Goal: Task Accomplishment & Management: Complete application form

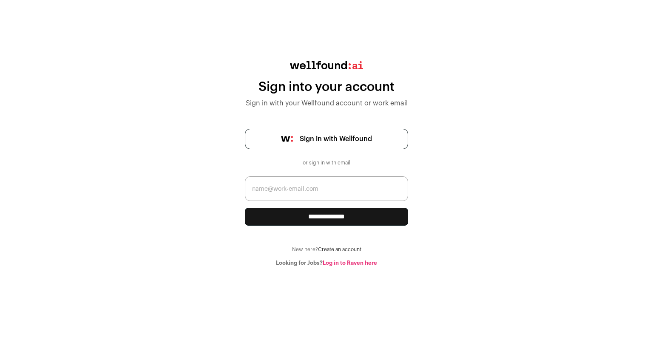
click at [291, 184] on input "email" at bounding box center [326, 188] width 163 height 25
type input "zeyn"
click at [360, 263] on link "Log in to Raven here" at bounding box center [350, 263] width 54 height 6
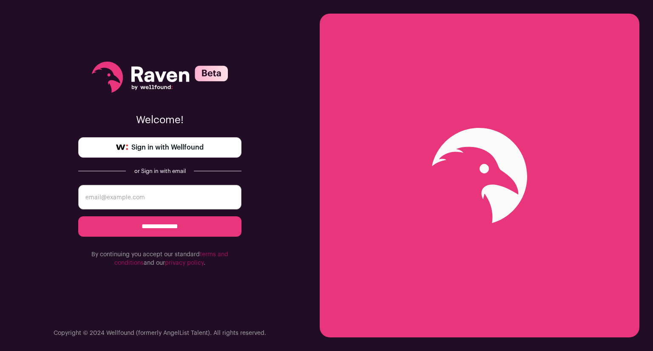
click at [143, 190] on input "email" at bounding box center [159, 197] width 163 height 25
type input "zeynal.abidin@yandex.com"
click at [140, 229] on input "**********" at bounding box center [159, 226] width 163 height 20
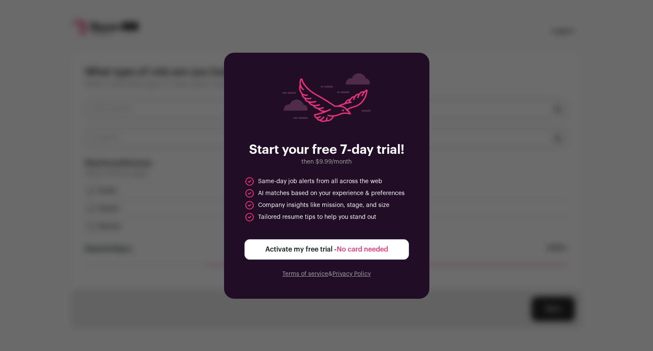
click at [307, 297] on div "Start your free 7-day trial! then $9.99/month Same-day job alerts from all acro…" at bounding box center [326, 176] width 205 height 246
click at [346, 249] on span "No card needed" at bounding box center [362, 249] width 51 height 7
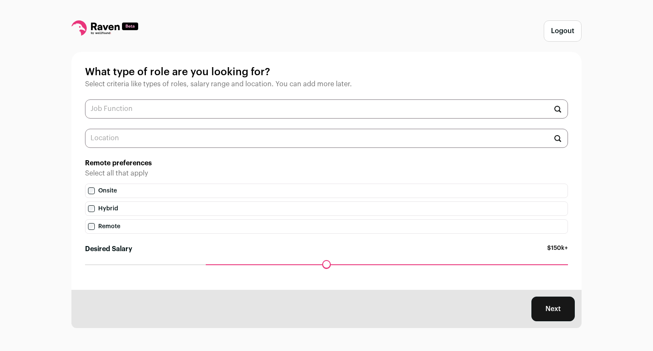
click at [106, 27] on icon at bounding box center [105, 27] width 28 height 8
click at [201, 111] on input "text" at bounding box center [326, 108] width 483 height 19
click at [105, 229] on label "Remote" at bounding box center [326, 226] width 483 height 14
click at [555, 311] on button "Next" at bounding box center [552, 309] width 43 height 25
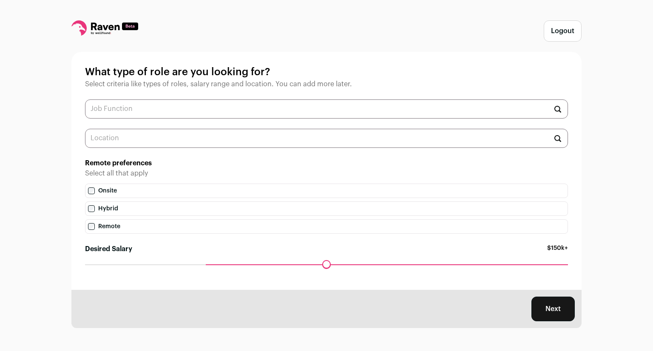
click at [137, 115] on input "text" at bounding box center [326, 108] width 483 height 19
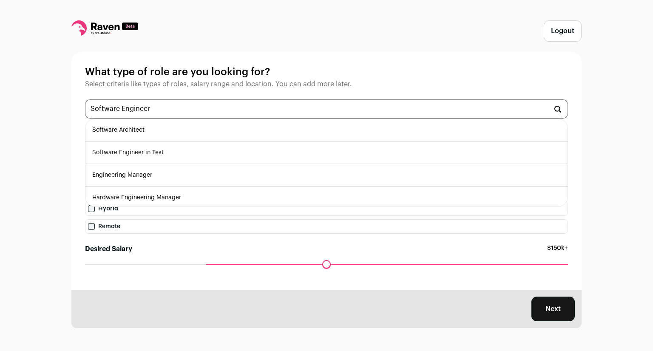
click at [144, 150] on li "Software Engineer in Test" at bounding box center [326, 153] width 482 height 23
type input "Software Engineer in Test"
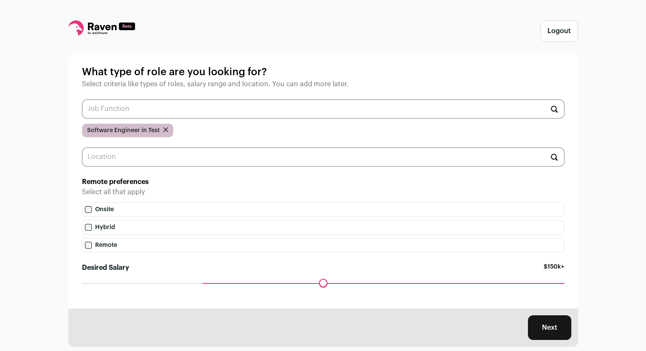
click at [147, 107] on input "text" at bounding box center [323, 108] width 483 height 19
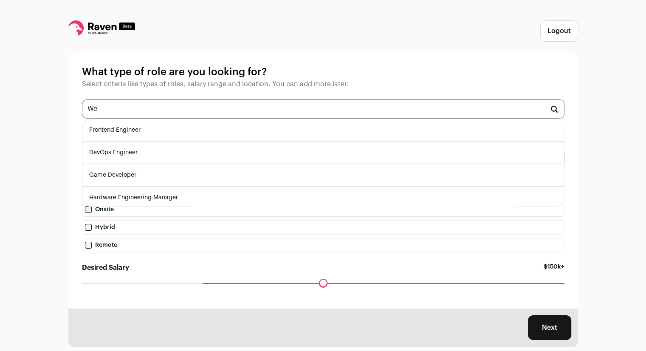
type input "W"
click at [133, 126] on li "Full-Stack Engineer" at bounding box center [323, 130] width 482 height 23
type input "Full-Stack Engineer"
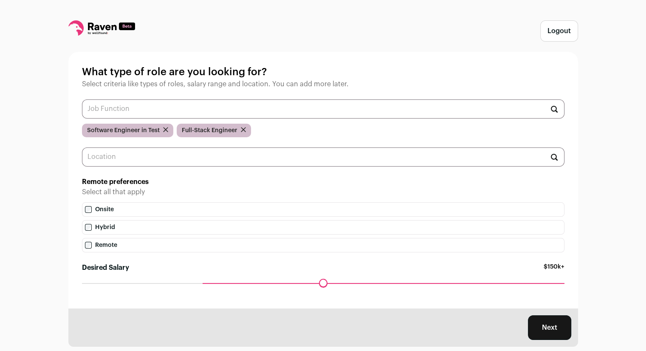
click at [233, 107] on input "text" at bounding box center [323, 108] width 483 height 19
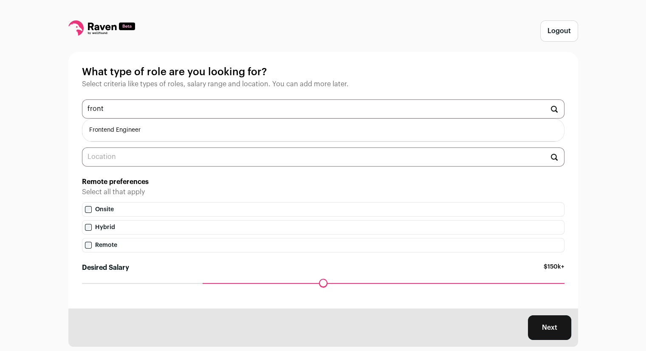
click at [144, 136] on li "Frontend Engineer" at bounding box center [323, 130] width 482 height 23
type input "Frontend Engineer"
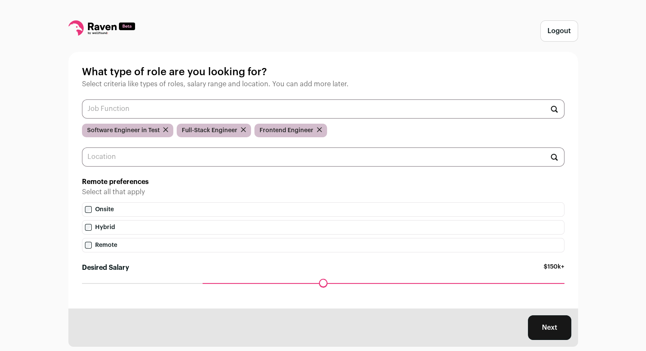
click at [159, 111] on input "text" at bounding box center [323, 108] width 483 height 19
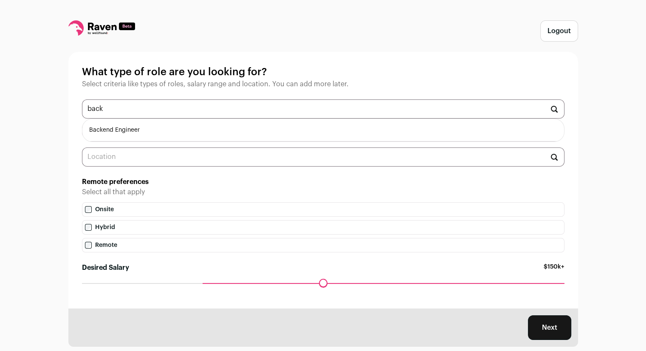
click at [124, 133] on li "Backend Engineer" at bounding box center [323, 130] width 482 height 23
type input "Backend Engineer"
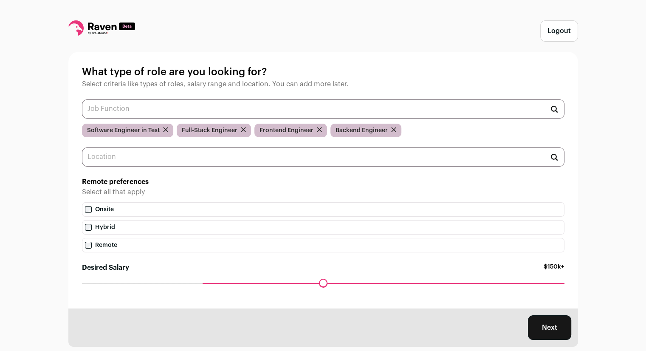
click at [150, 111] on input "text" at bounding box center [323, 108] width 483 height 19
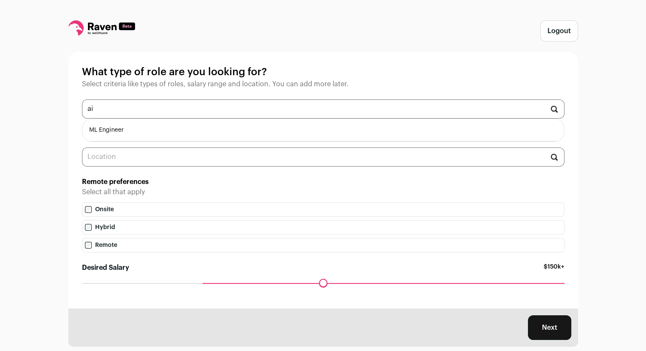
type input "a"
type input "t"
type input "l"
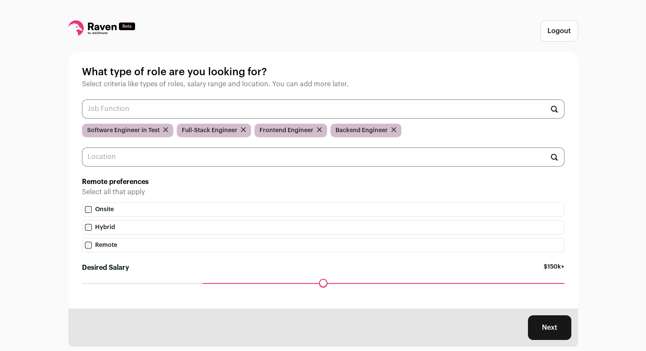
click at [149, 107] on input "text" at bounding box center [323, 108] width 483 height 19
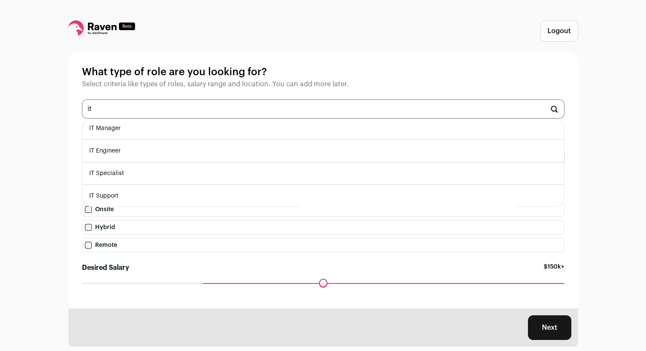
scroll to position [2, 0]
click at [119, 199] on li "IT Support" at bounding box center [323, 196] width 482 height 23
type input "IT Support"
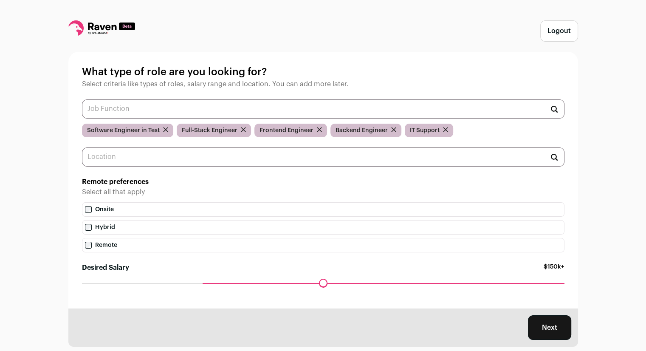
click at [138, 108] on input "text" at bounding box center [323, 108] width 483 height 19
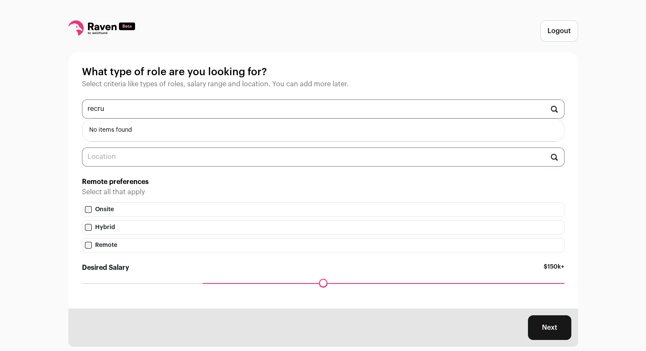
scroll to position [0, 0]
type input "r"
type input "h"
type input "p"
click at [119, 130] on li "Data Analyst" at bounding box center [323, 130] width 482 height 23
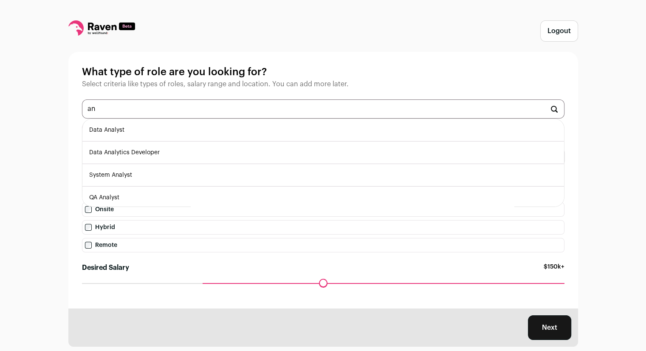
type input "Data Analyst"
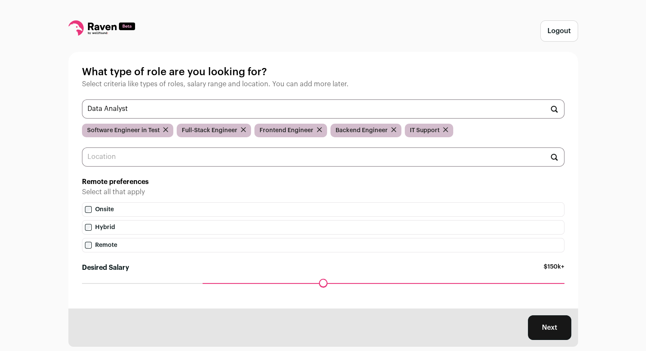
click at [140, 111] on input "Data Analyst" at bounding box center [323, 108] width 483 height 19
click at [140, 111] on input "text" at bounding box center [323, 108] width 483 height 19
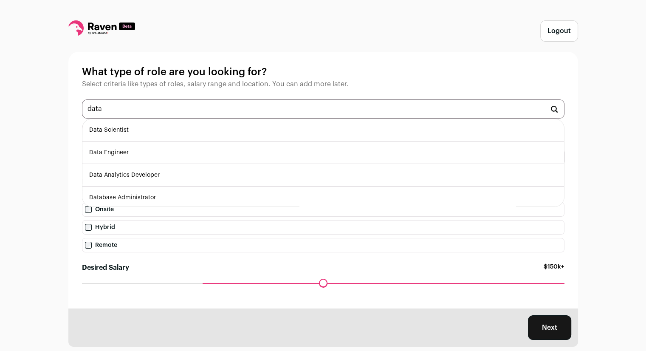
click at [124, 136] on li "Data Scientist" at bounding box center [323, 130] width 482 height 23
type input "Data Scientist"
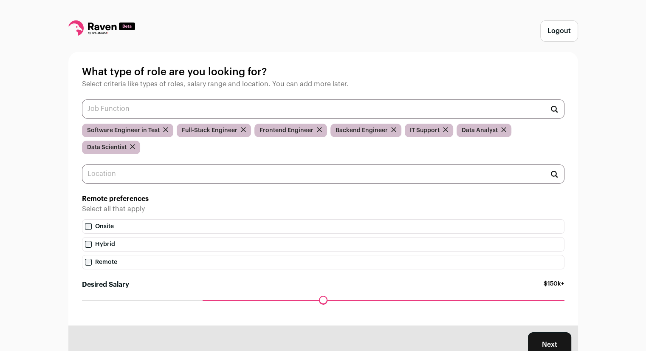
click at [146, 113] on input "text" at bounding box center [323, 108] width 483 height 19
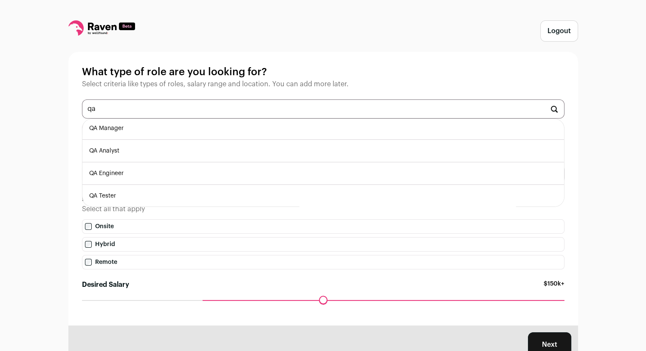
scroll to position [2, 0]
click at [120, 149] on li "QA Analyst" at bounding box center [323, 151] width 482 height 23
type input "QA Analyst"
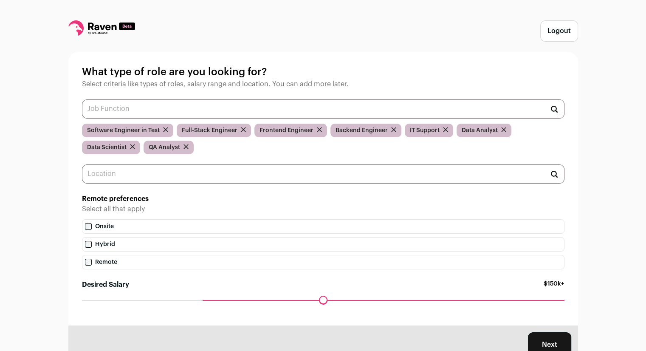
click at [279, 111] on input "text" at bounding box center [323, 108] width 483 height 19
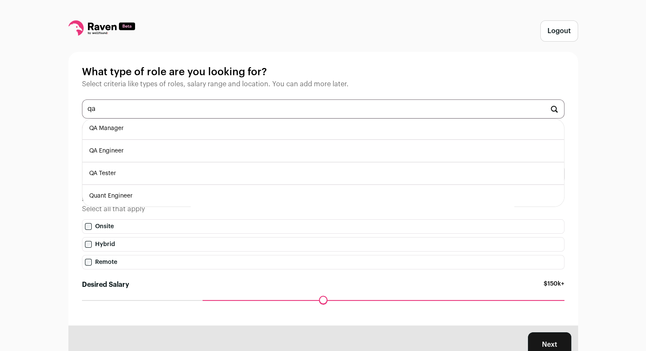
scroll to position [0, 0]
click at [156, 176] on li "QA Tester" at bounding box center [323, 175] width 482 height 23
type input "QA Tester"
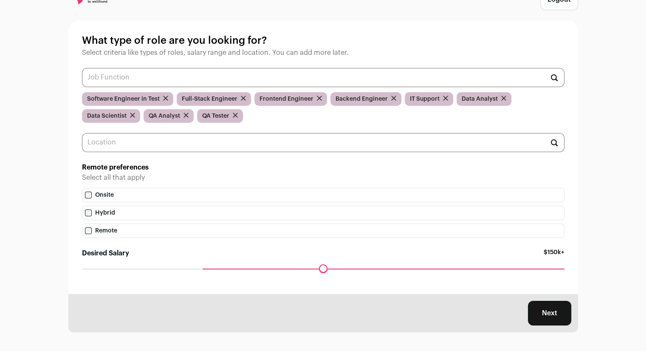
scroll to position [34, 0]
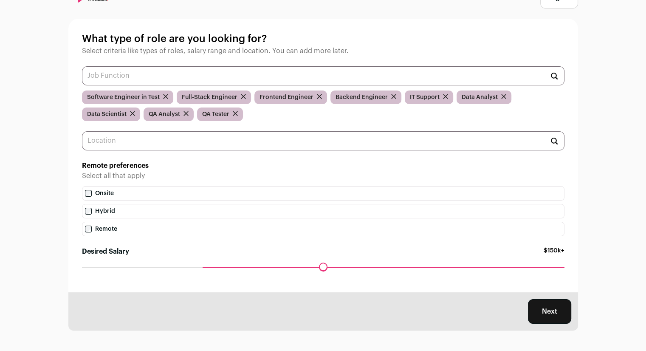
click at [541, 305] on button "Next" at bounding box center [549, 311] width 43 height 25
click at [245, 145] on input "text" at bounding box center [323, 140] width 483 height 19
type input "r"
type input "u"
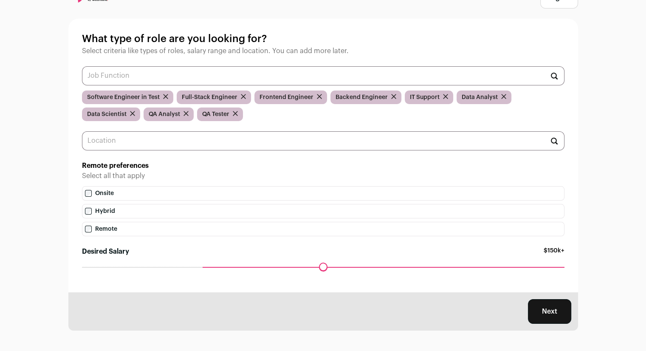
drag, startPoint x: 203, startPoint y: 270, endPoint x: 210, endPoint y: 271, distance: 6.9
click at [210, 267] on input "Desired Salary" at bounding box center [323, 267] width 483 height 0
click at [210, 271] on div "Maximum desired salary ******" at bounding box center [323, 273] width 483 height 12
drag, startPoint x: 203, startPoint y: 267, endPoint x: 121, endPoint y: 269, distance: 82.5
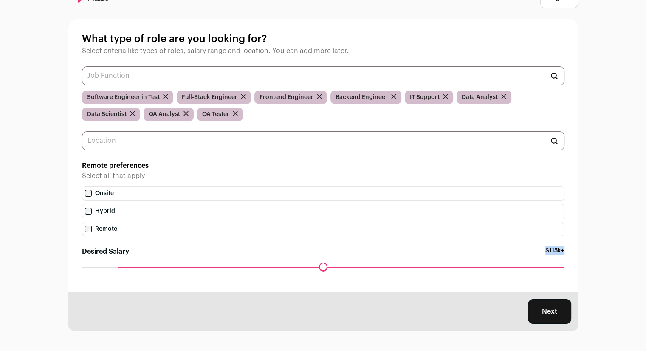
click at [121, 267] on input "Desired Salary" at bounding box center [323, 267] width 483 height 0
drag, startPoint x: 121, startPoint y: 269, endPoint x: 79, endPoint y: 270, distance: 42.1
click at [82, 267] on input "Desired Salary" at bounding box center [323, 267] width 483 height 0
click at [562, 315] on button "Next" at bounding box center [549, 311] width 43 height 25
click at [150, 147] on input "text" at bounding box center [323, 140] width 483 height 19
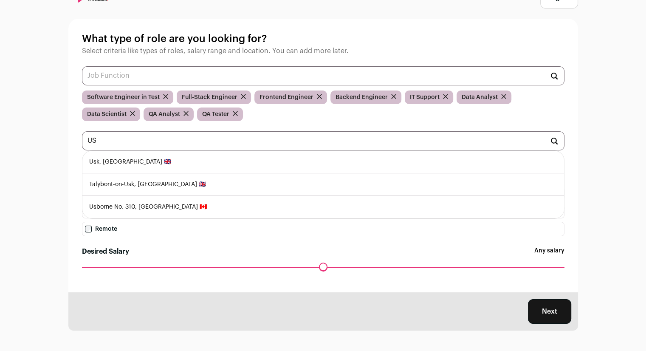
type input "U"
click at [150, 189] on li "[US_STATE] 🇺🇸" at bounding box center [323, 184] width 482 height 23
type input "[US_STATE] 🇺🇸"
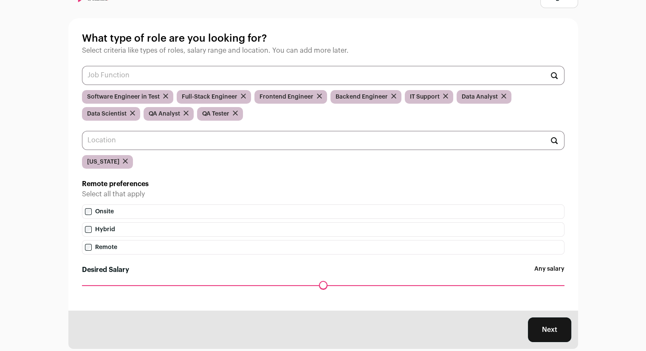
click at [159, 143] on input "text" at bounding box center [323, 140] width 483 height 19
type input "u"
type input "e"
click at [538, 334] on button "Next" at bounding box center [549, 330] width 43 height 25
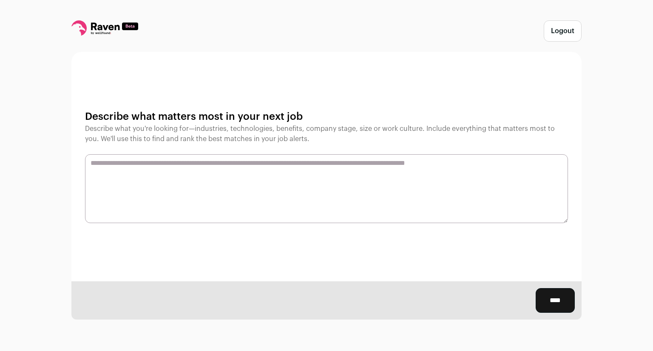
click at [548, 305] on input "****" at bounding box center [555, 300] width 39 height 25
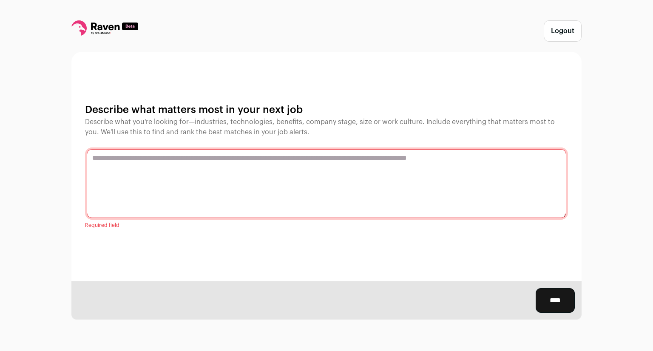
click at [226, 181] on textarea at bounding box center [326, 183] width 479 height 69
type textarea "**********"
click at [550, 294] on input "****" at bounding box center [555, 300] width 39 height 25
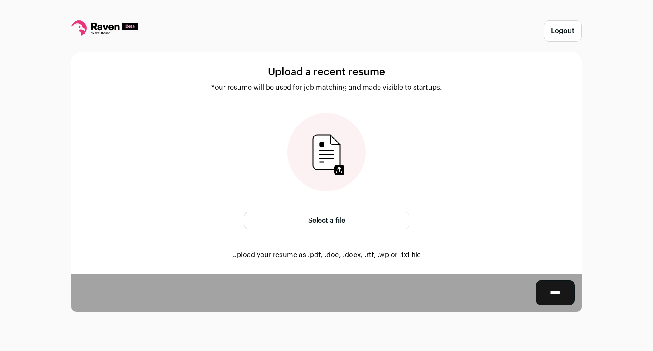
click at [335, 225] on label "Select a file" at bounding box center [326, 221] width 165 height 18
click at [0, 0] on input "Select a file" at bounding box center [0, 0] width 0 height 0
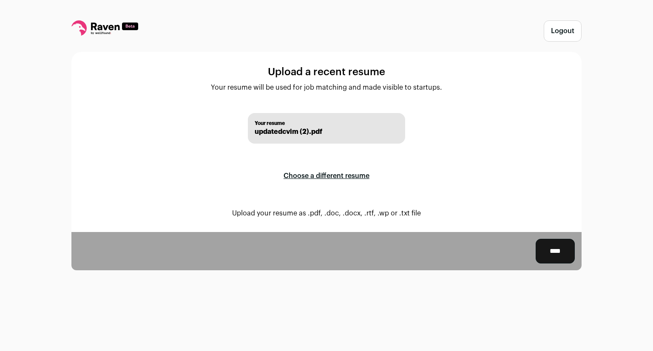
click at [550, 247] on input "****" at bounding box center [555, 251] width 39 height 25
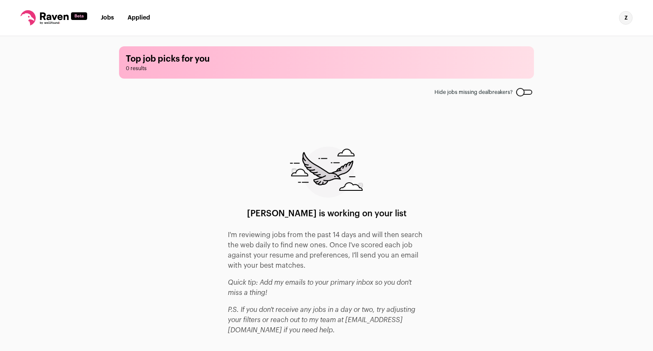
click at [109, 21] on link "Jobs" at bounding box center [107, 18] width 13 height 6
click at [104, 16] on link "Jobs" at bounding box center [107, 18] width 13 height 6
drag, startPoint x: 79, startPoint y: 16, endPoint x: 47, endPoint y: 15, distance: 32.3
click at [47, 15] on icon at bounding box center [54, 16] width 28 height 8
click at [625, 19] on div "z" at bounding box center [626, 18] width 14 height 14
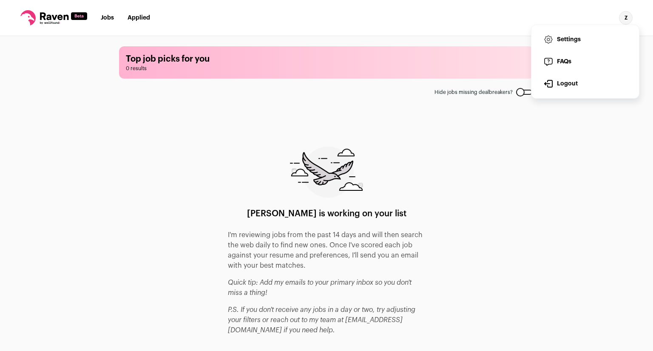
click at [316, 183] on img at bounding box center [326, 172] width 73 height 51
click at [109, 17] on link "Jobs" at bounding box center [107, 18] width 13 height 6
click at [71, 12] on icon at bounding box center [53, 17] width 67 height 15
